Goal: Entertainment & Leisure: Consume media (video, audio)

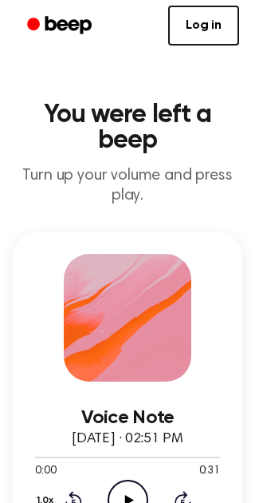
click at [132, 490] on icon "Play Audio" at bounding box center [128, 500] width 41 height 41
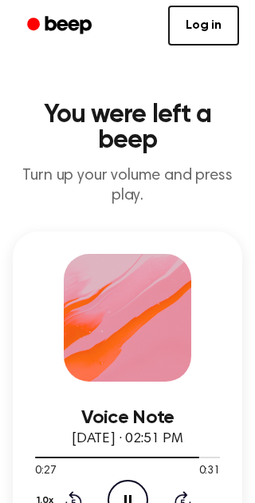
click at [130, 495] on icon at bounding box center [128, 500] width 7 height 10
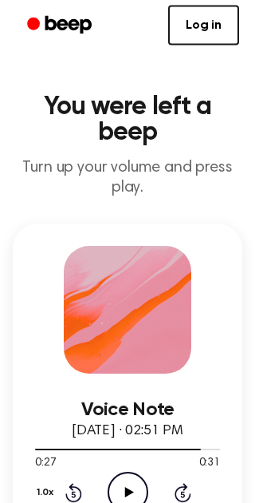
click at [121, 496] on icon "Play Audio" at bounding box center [128, 492] width 41 height 41
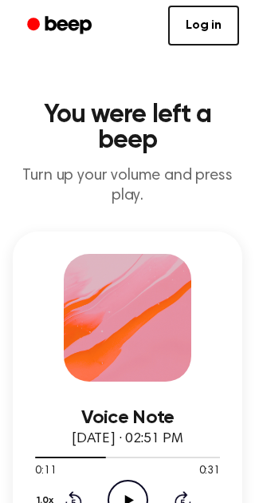
click at [77, 497] on icon "Rewind 5 seconds" at bounding box center [74, 500] width 18 height 21
click at [76, 494] on icon "Rewind 5 seconds" at bounding box center [74, 500] width 18 height 21
click at [77, 493] on icon "Rewind 5 seconds" at bounding box center [74, 500] width 18 height 21
click at [132, 480] on icon "Play Audio" at bounding box center [128, 500] width 41 height 41
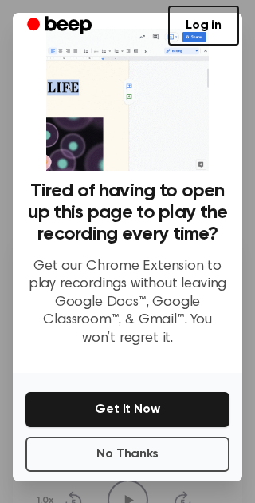
click at [133, 468] on button "No Thanks" at bounding box center [128, 454] width 204 height 35
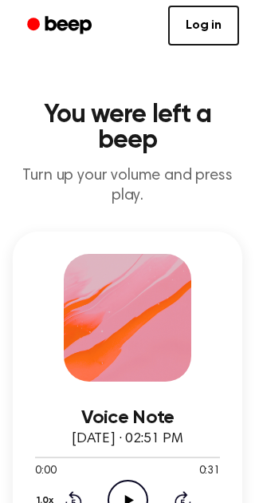
click at [134, 496] on icon "Play Audio" at bounding box center [128, 500] width 41 height 41
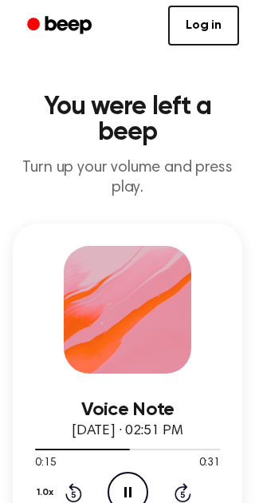
scroll to position [9, 0]
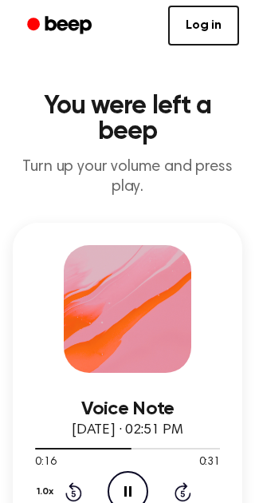
click at [74, 484] on icon "Rewind 5 seconds" at bounding box center [74, 491] width 18 height 21
click at [74, 483] on icon at bounding box center [73, 491] width 17 height 19
click at [72, 487] on icon "Rewind 5 seconds" at bounding box center [74, 491] width 18 height 21
click at [73, 484] on icon at bounding box center [73, 491] width 17 height 19
